Goal: Task Accomplishment & Management: Manage account settings

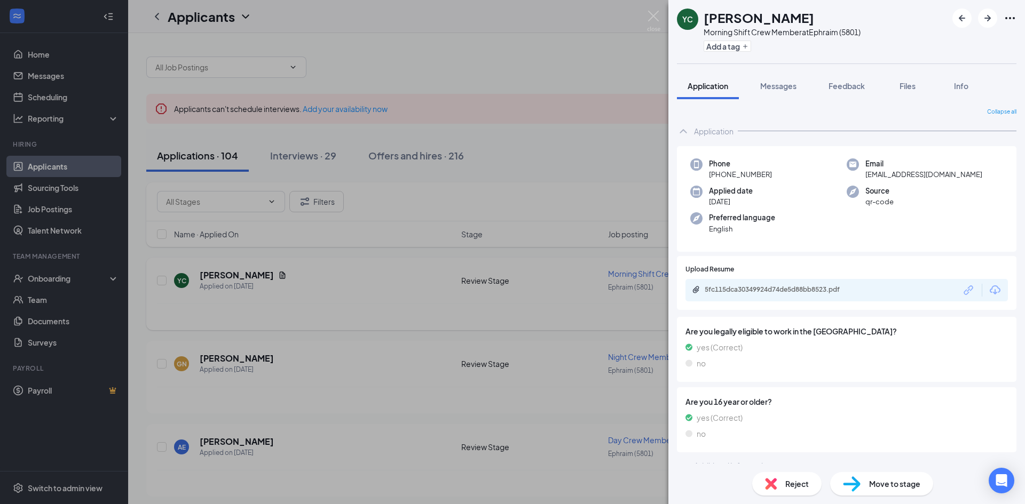
drag, startPoint x: 590, startPoint y: 409, endPoint x: 608, endPoint y: 278, distance: 131.9
click at [567, 409] on div "YC [PERSON_NAME] Morning Shift Crew Member at [GEOGRAPHIC_DATA] (5801) Add a ta…" at bounding box center [512, 252] width 1025 height 504
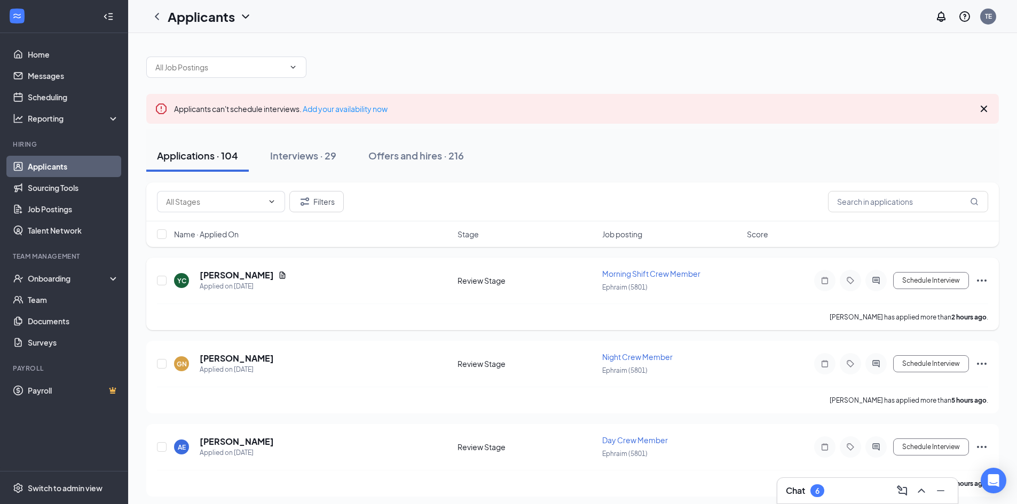
click at [608, 278] on span "Morning Shift Crew Member" at bounding box center [651, 274] width 98 height 10
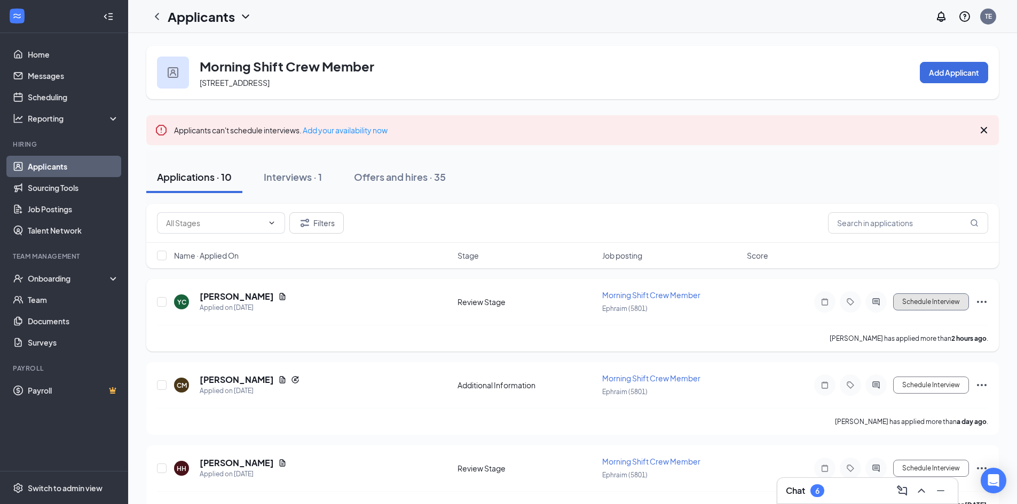
click at [913, 298] on button "Schedule Interview" at bounding box center [931, 302] width 76 height 17
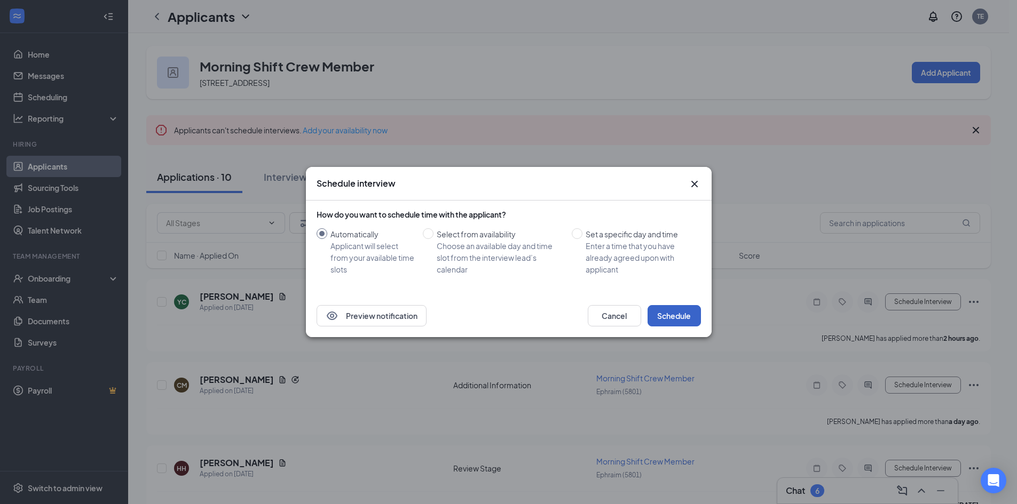
click at [684, 317] on button "Schedule" at bounding box center [673, 315] width 53 height 21
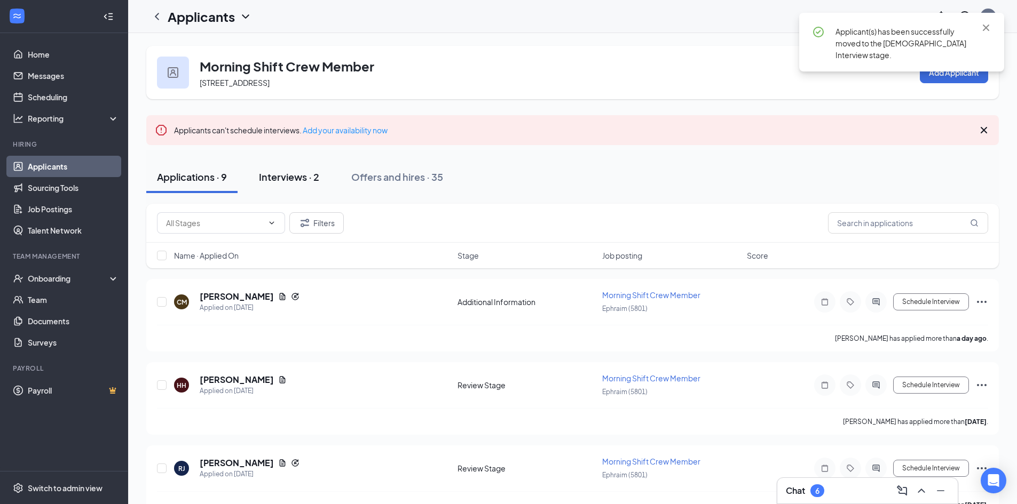
click at [304, 179] on div "Interviews · 2" at bounding box center [289, 176] width 60 height 13
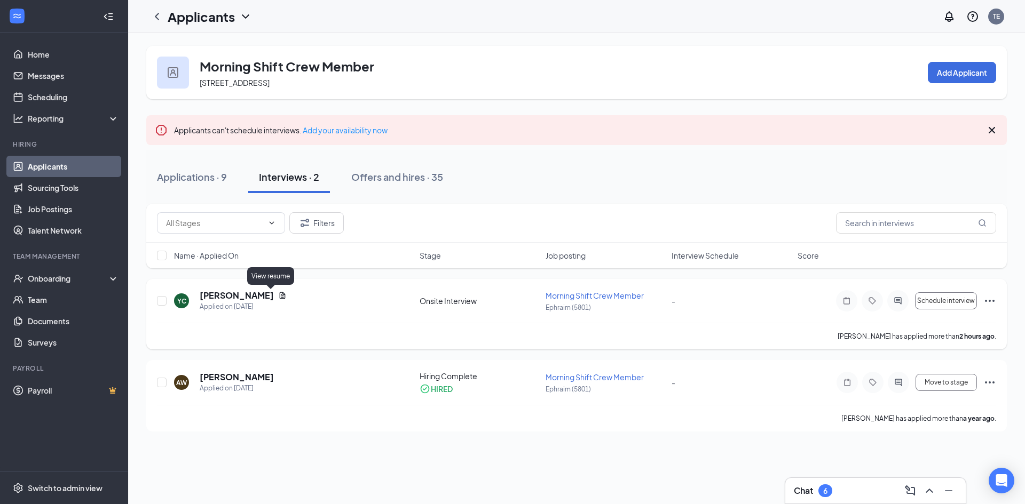
click at [278, 297] on icon "Document" at bounding box center [282, 295] width 9 height 9
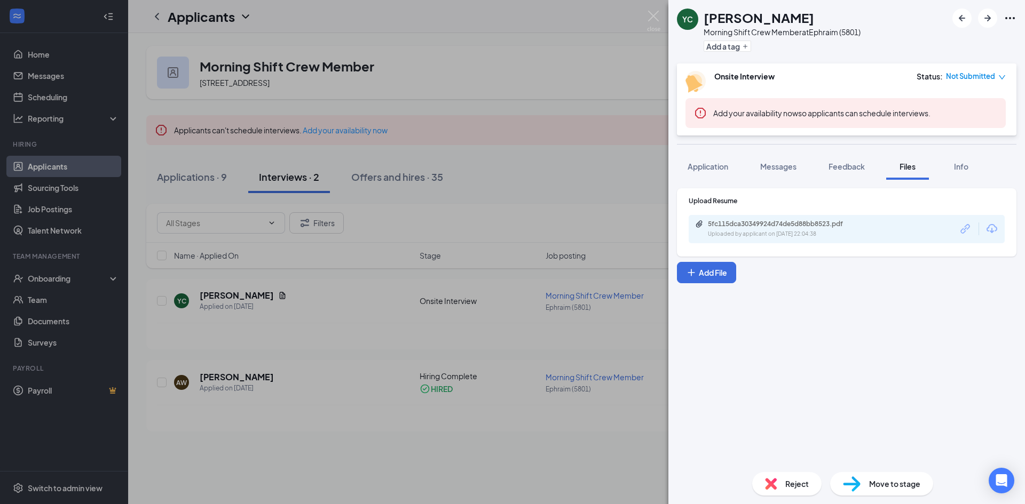
click at [853, 247] on div "Upload Resume 5fc115dca30349924d74de5d88bb8523.pdf Uploaded by applicant on [DA…" at bounding box center [846, 222] width 339 height 68
click at [849, 229] on div "5fc115dca30349924d74de5d88bb8523.pdf Uploaded by applicant on [DATE] 22:04:38" at bounding box center [781, 229] width 173 height 19
